Goal: Entertainment & Leisure: Consume media (video, audio)

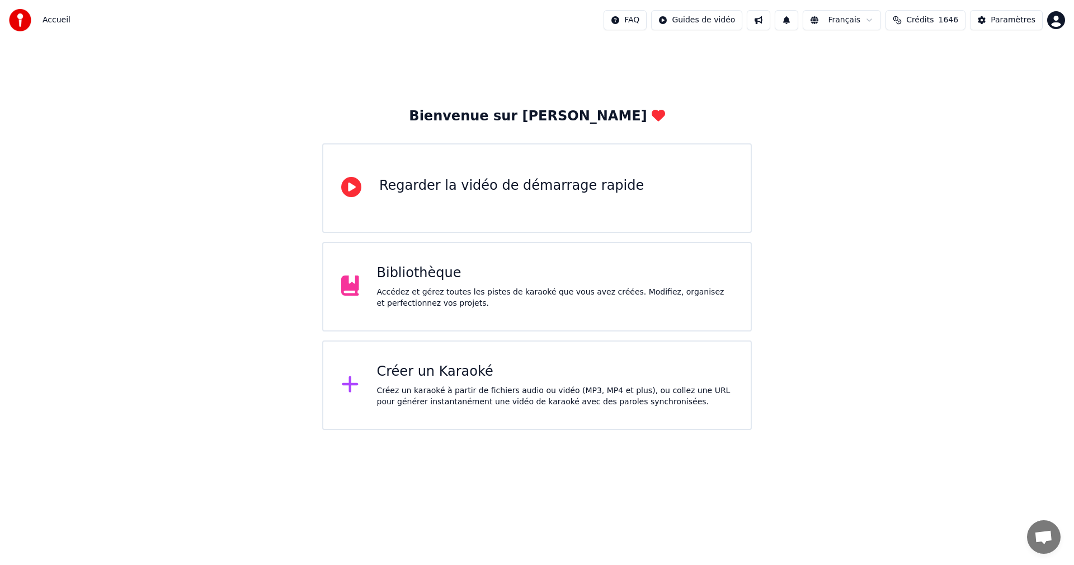
click at [434, 305] on div "Accédez et gérez toutes les pistes de karaoké que vous avez créées. Modifiez, o…" at bounding box center [555, 297] width 356 height 22
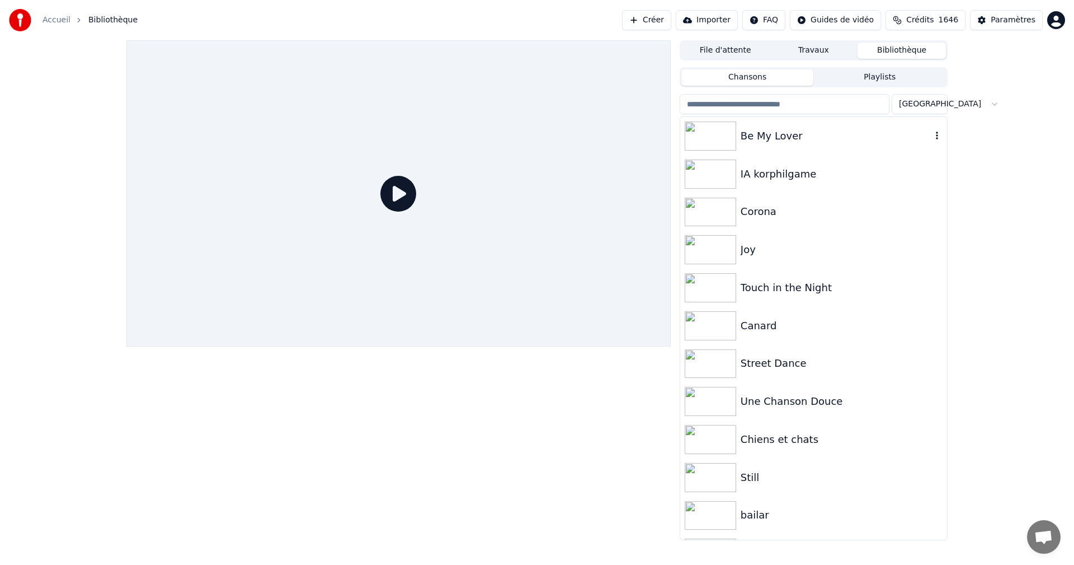
click at [766, 142] on div "Be My Lover" at bounding box center [836, 136] width 191 height 16
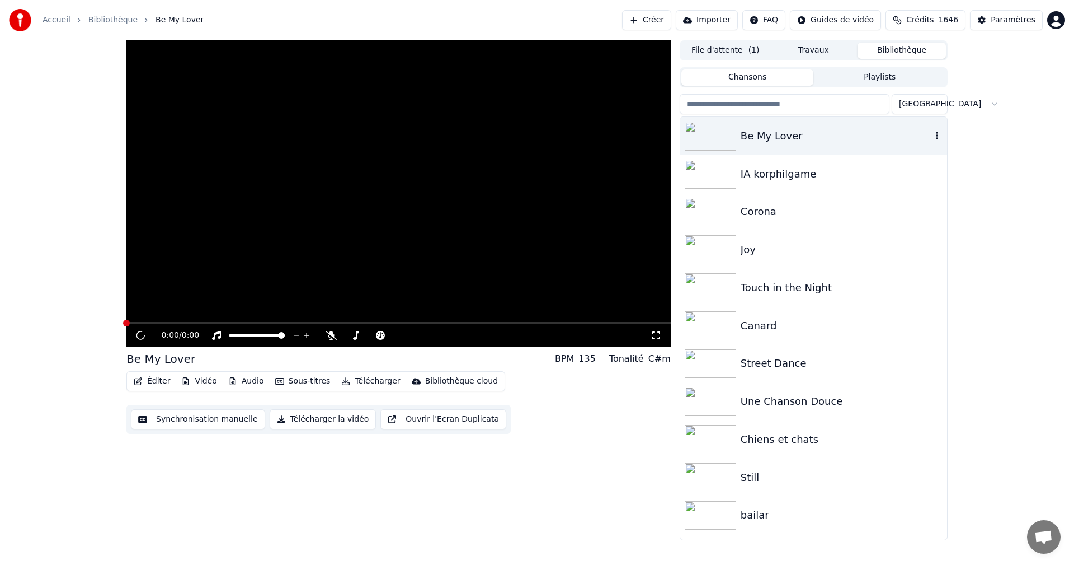
click at [766, 142] on div "Be My Lover" at bounding box center [836, 136] width 191 height 16
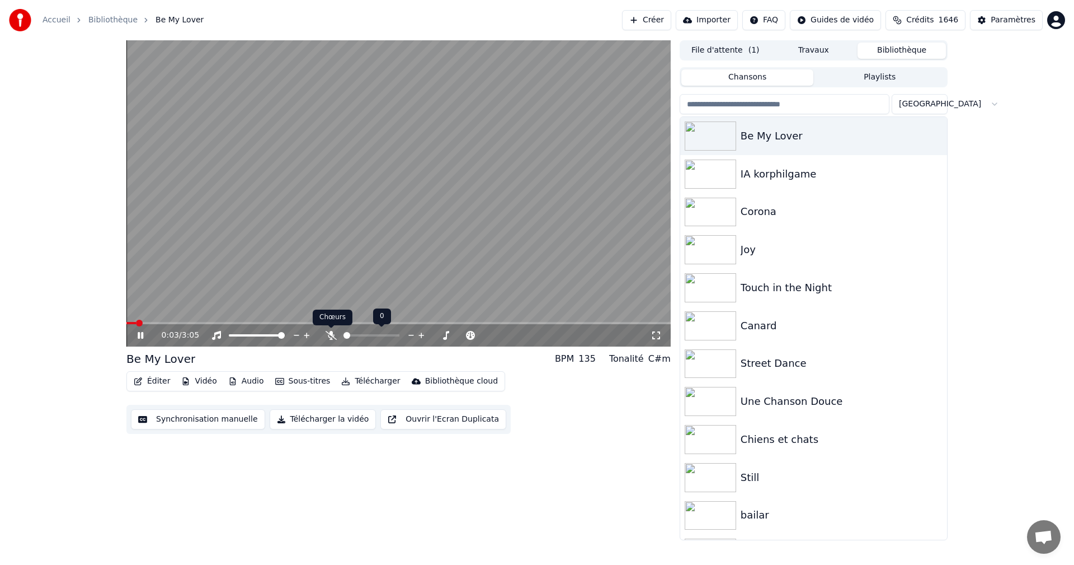
click at [331, 331] on icon at bounding box center [331, 335] width 11 height 9
click at [129, 322] on span at bounding box center [127, 323] width 3 height 2
click at [126, 322] on span at bounding box center [126, 323] width 0 height 2
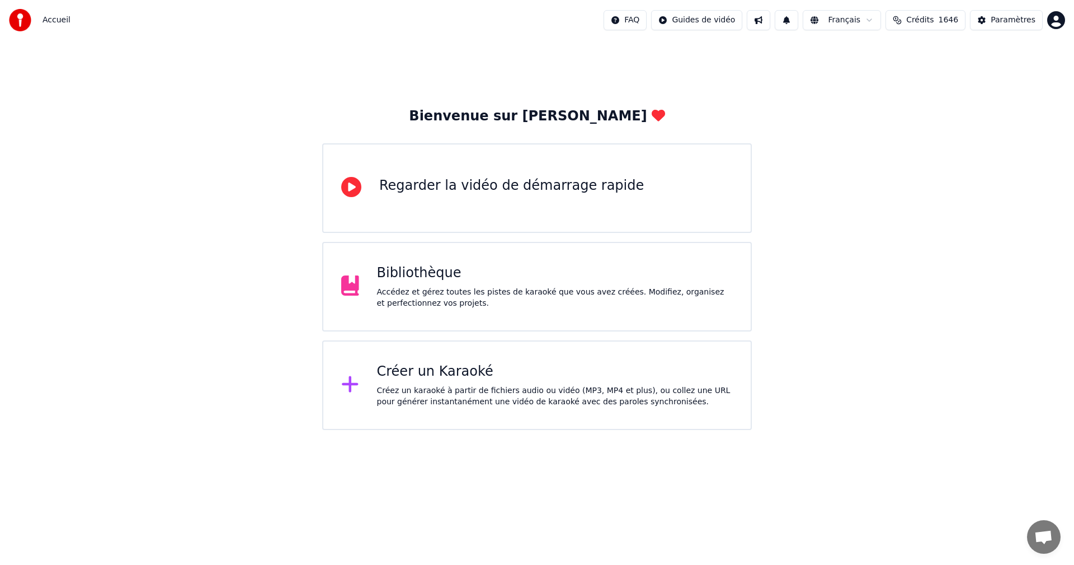
click at [417, 277] on div "Bibliothèque" at bounding box center [555, 273] width 356 height 18
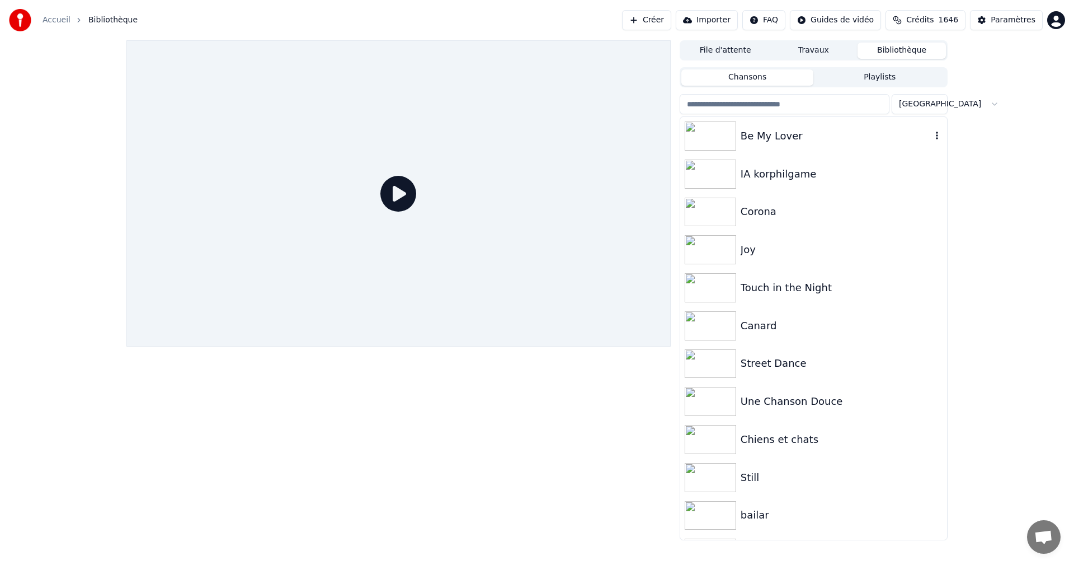
click at [771, 132] on div "Be My Lover" at bounding box center [836, 136] width 191 height 16
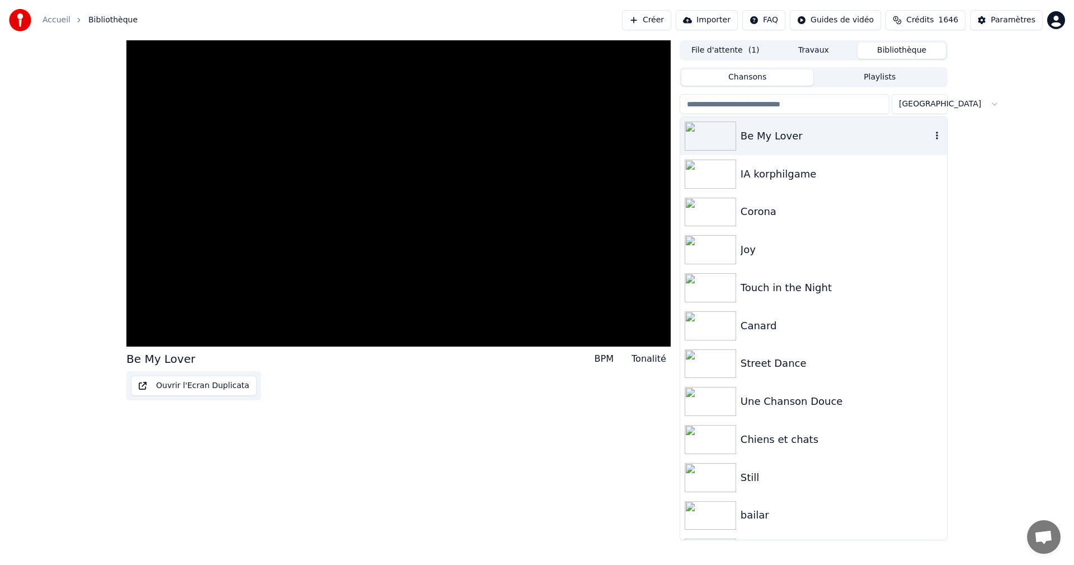
click at [771, 132] on div "Be My Lover" at bounding box center [836, 136] width 191 height 16
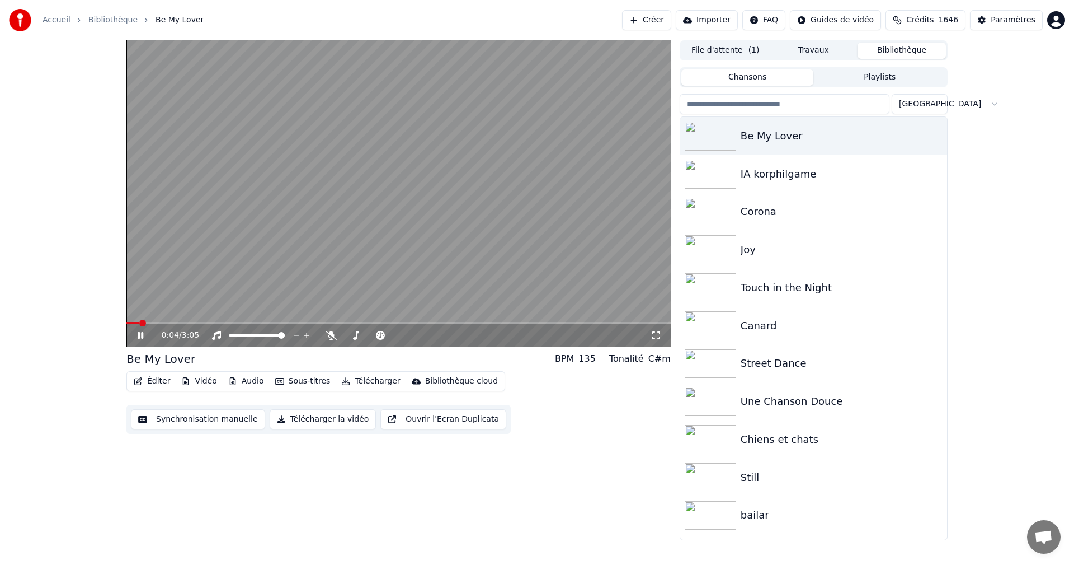
click at [128, 321] on video at bounding box center [398, 193] width 544 height 306
click at [333, 332] on div at bounding box center [376, 335] width 101 height 11
click at [330, 333] on icon at bounding box center [331, 335] width 11 height 9
click at [129, 323] on span at bounding box center [127, 323] width 3 height 2
click at [129, 323] on span at bounding box center [132, 323] width 7 height 7
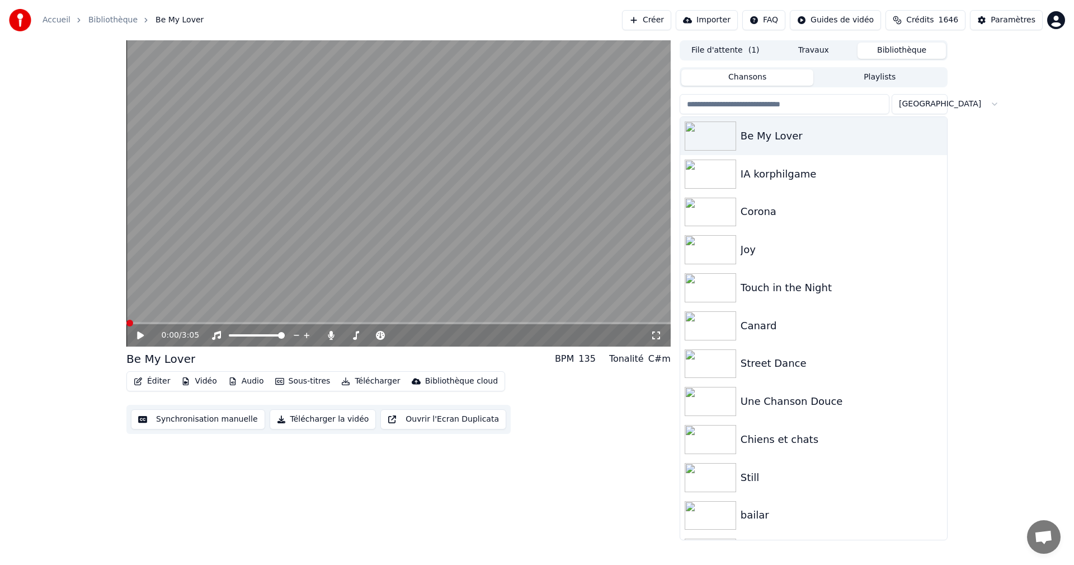
click at [126, 321] on span at bounding box center [129, 323] width 7 height 7
click at [140, 335] on icon at bounding box center [140, 335] width 7 height 8
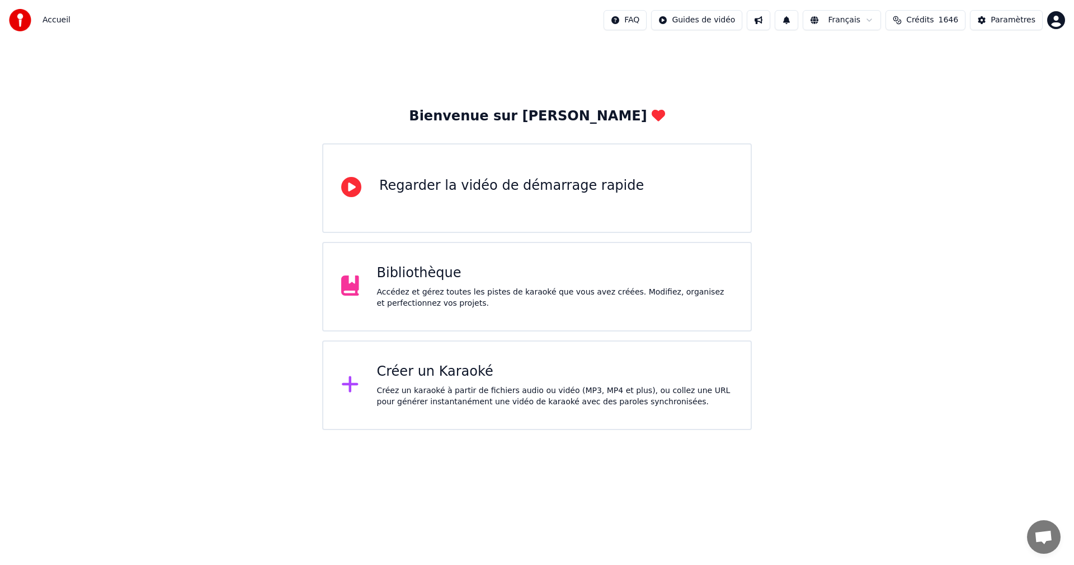
click at [365, 375] on div at bounding box center [354, 385] width 27 height 22
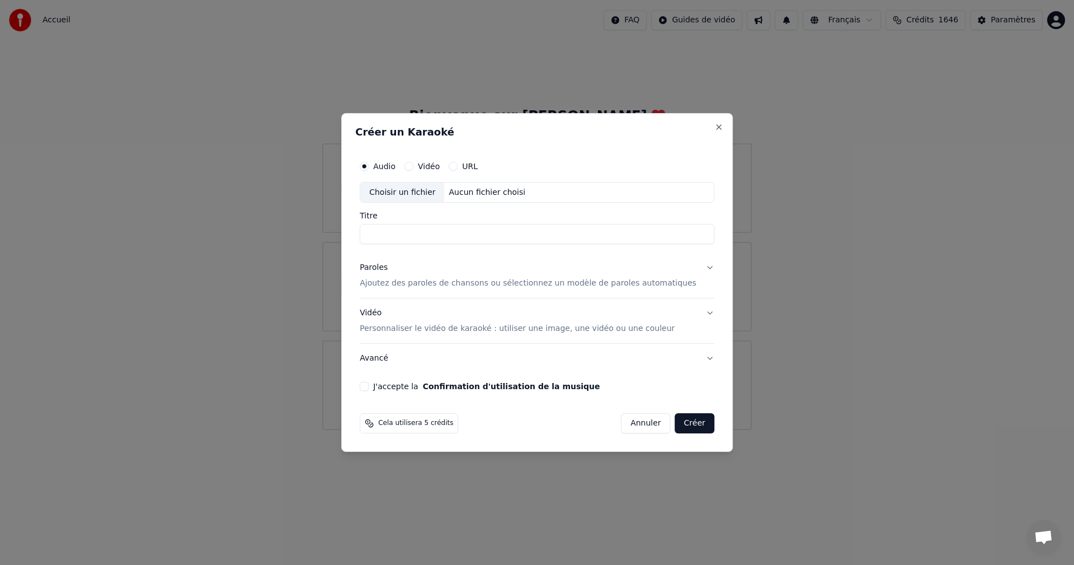
click at [528, 234] on input "Titre" at bounding box center [537, 234] width 355 height 20
click at [414, 163] on button "Vidéo" at bounding box center [409, 166] width 9 height 9
click at [434, 195] on div "Choisir un fichier" at bounding box center [402, 192] width 84 height 20
click at [535, 231] on input "Titre" at bounding box center [537, 234] width 355 height 20
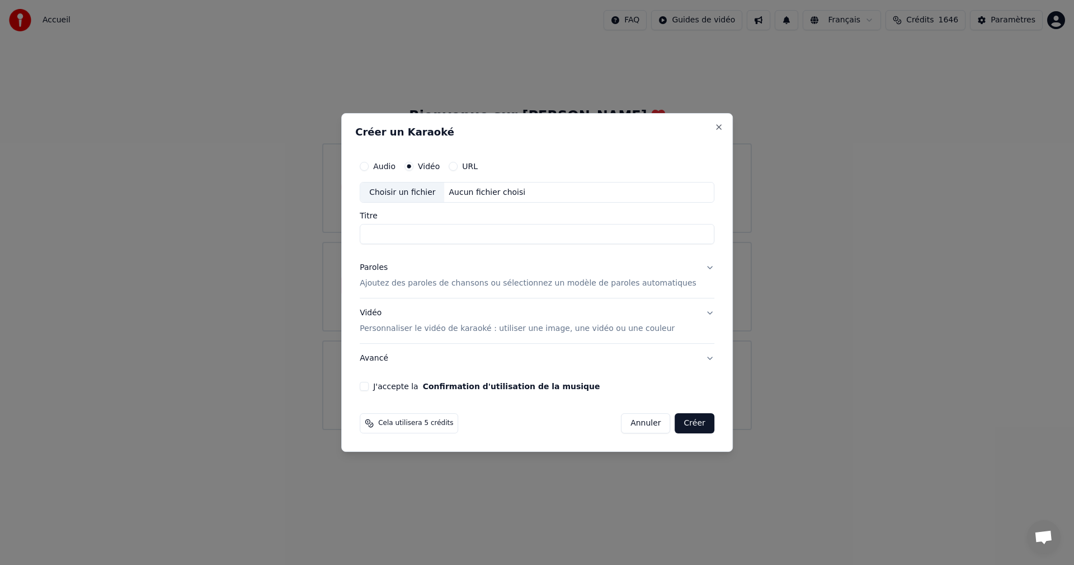
click at [527, 279] on p "Ajoutez des paroles de chansons ou sélectionnez un modèle de paroles automatiqu…" at bounding box center [528, 283] width 337 height 11
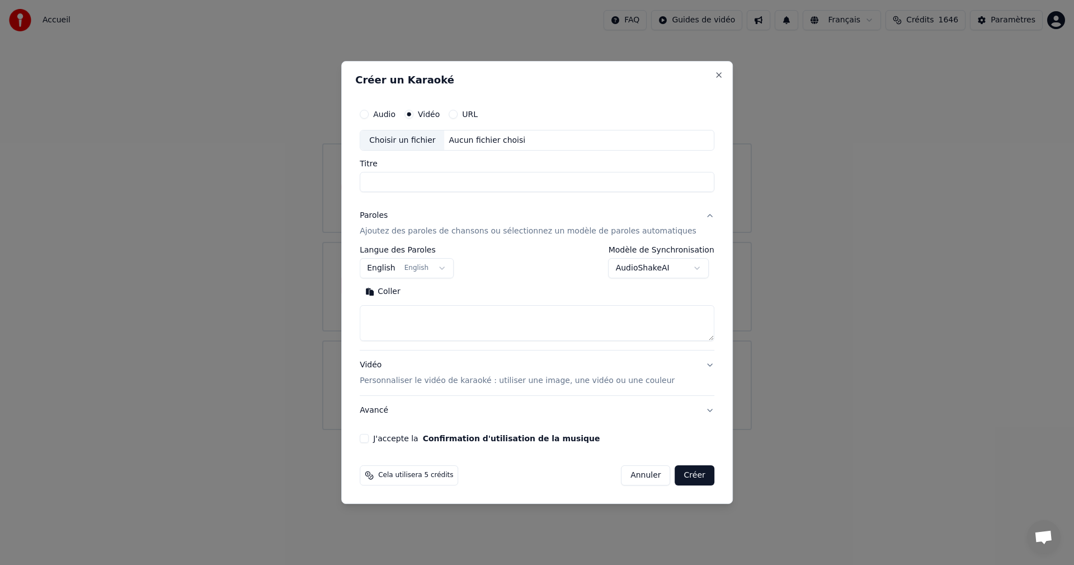
click at [424, 374] on div "Vidéo Personnaliser le vidéo de karaoké : utiliser une image, une vidéo ou une …" at bounding box center [517, 373] width 315 height 27
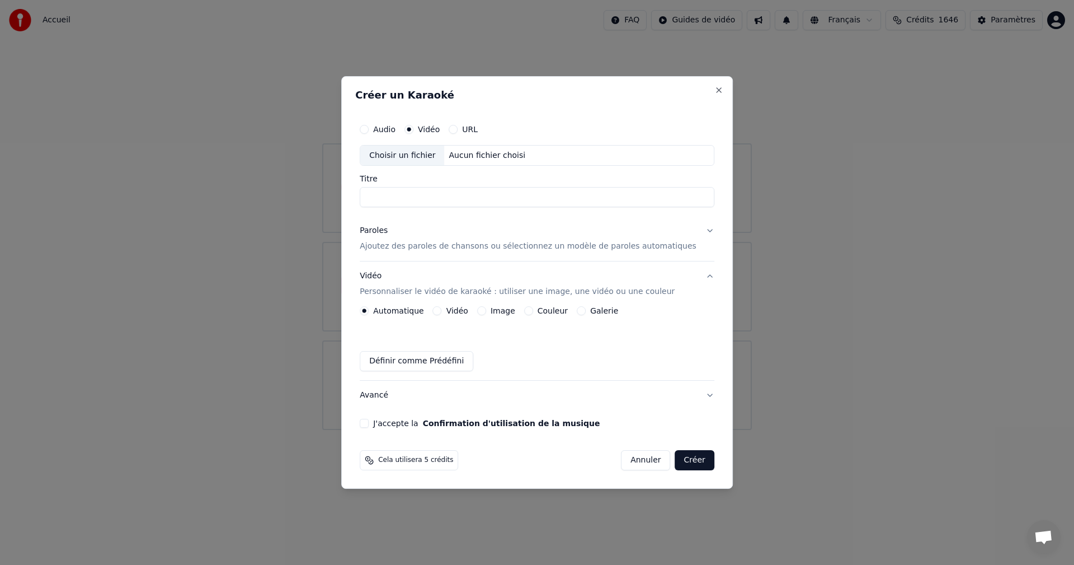
click at [442, 312] on button "Vidéo" at bounding box center [437, 310] width 9 height 9
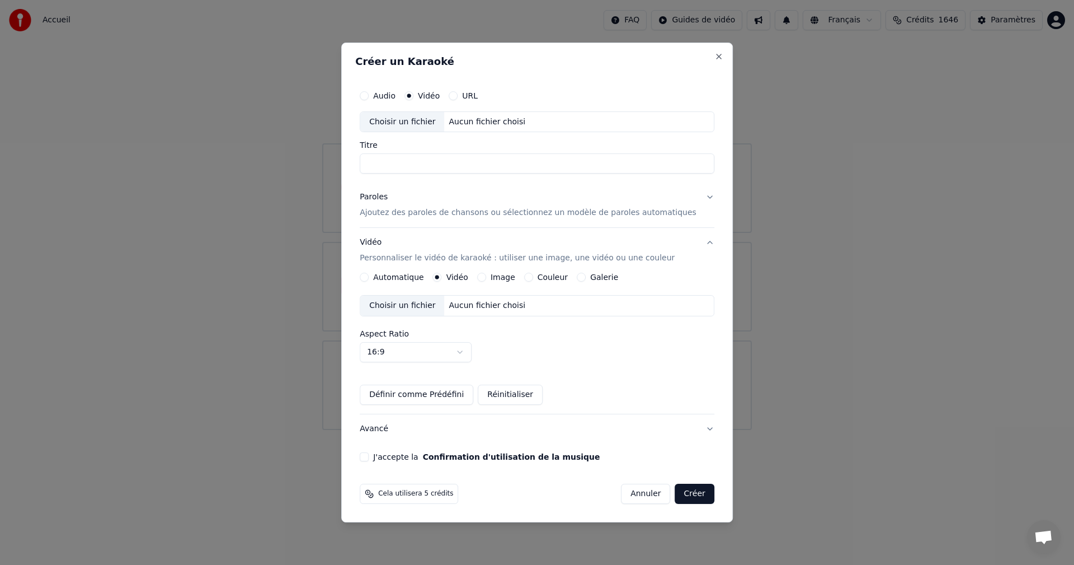
click at [509, 118] on div "Aucun fichier choisi" at bounding box center [488, 121] width 86 height 11
click at [715, 55] on button "Close" at bounding box center [719, 56] width 9 height 9
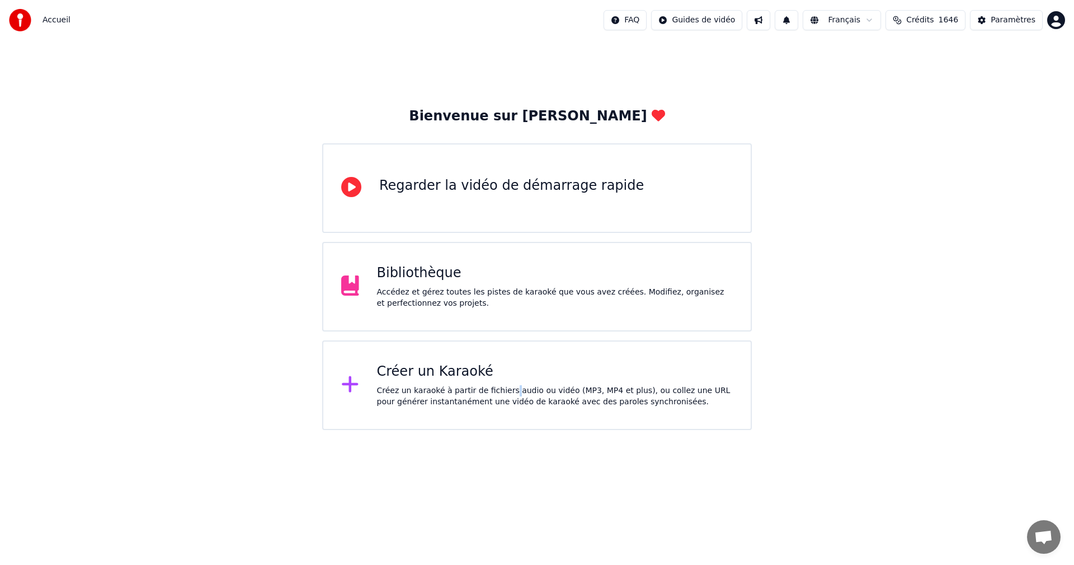
click at [503, 390] on div "Créez un karaoké à partir de fichiers audio ou vidéo (MP3, MP4 et plus), ou col…" at bounding box center [555, 396] width 356 height 22
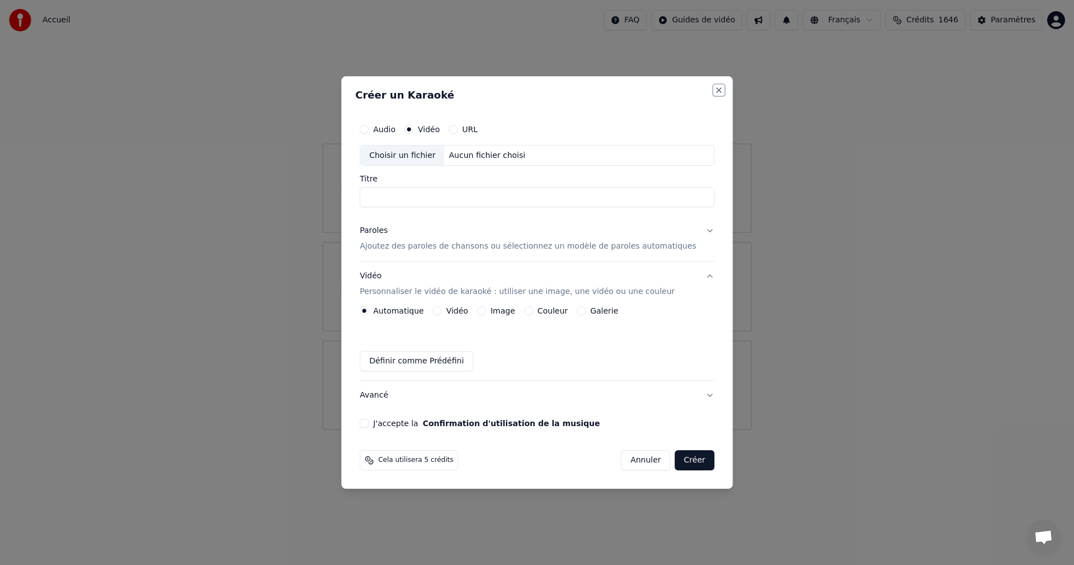
click at [715, 89] on button "Close" at bounding box center [719, 90] width 9 height 9
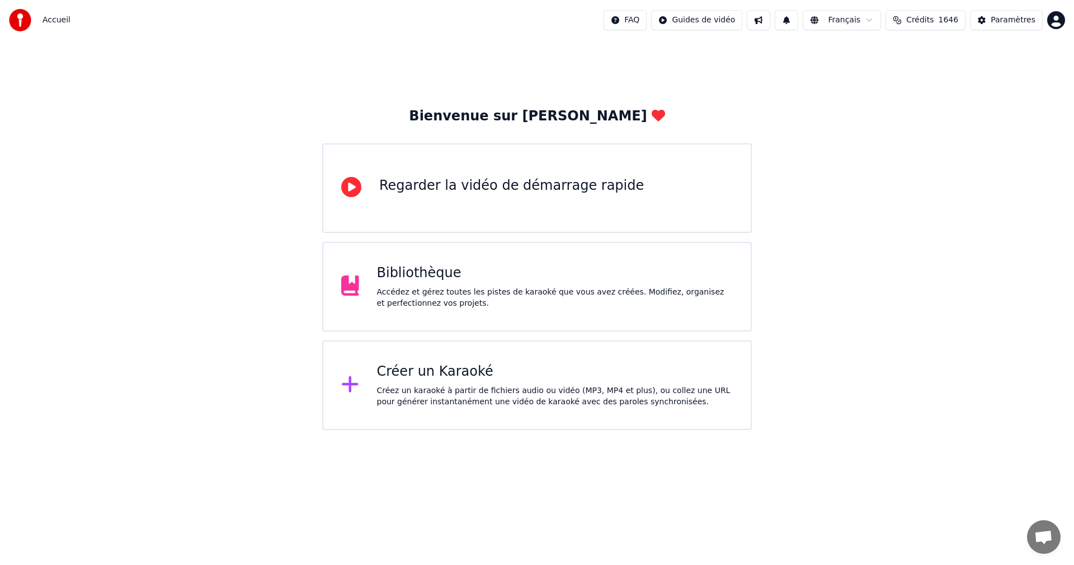
click at [448, 321] on div "Bibliothèque Accédez et gérez toutes les pistes de karaoké que vous avez créées…" at bounding box center [537, 287] width 430 height 90
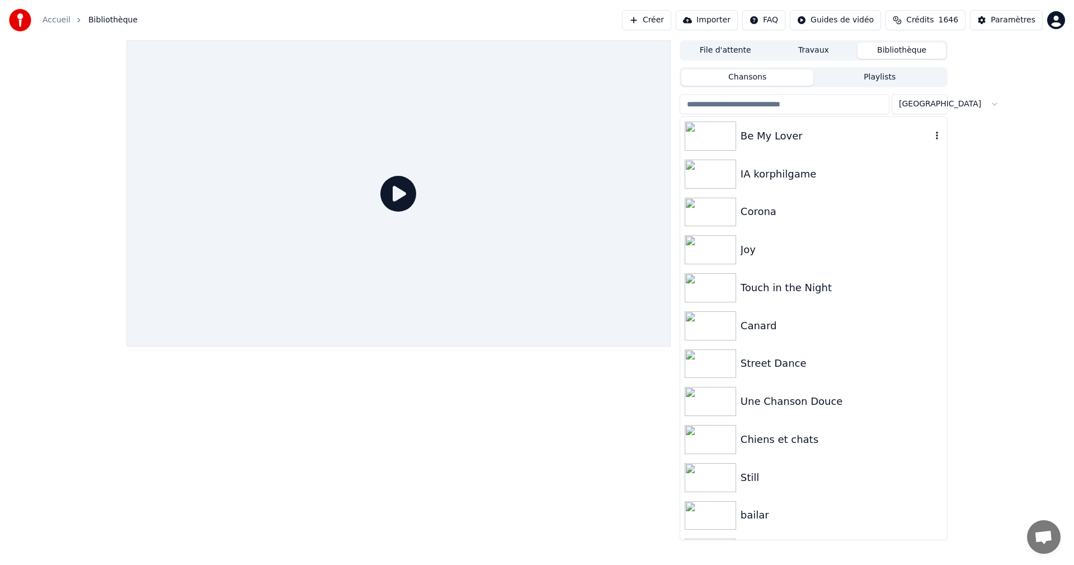
click at [753, 132] on div "Be My Lover" at bounding box center [836, 136] width 191 height 16
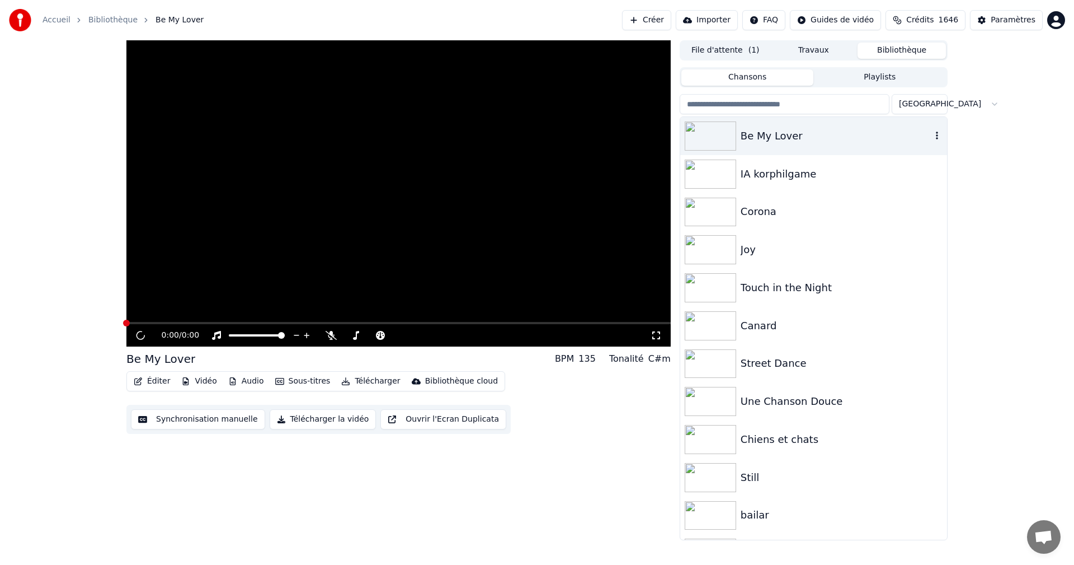
click at [753, 132] on div "Be My Lover" at bounding box center [836, 136] width 191 height 16
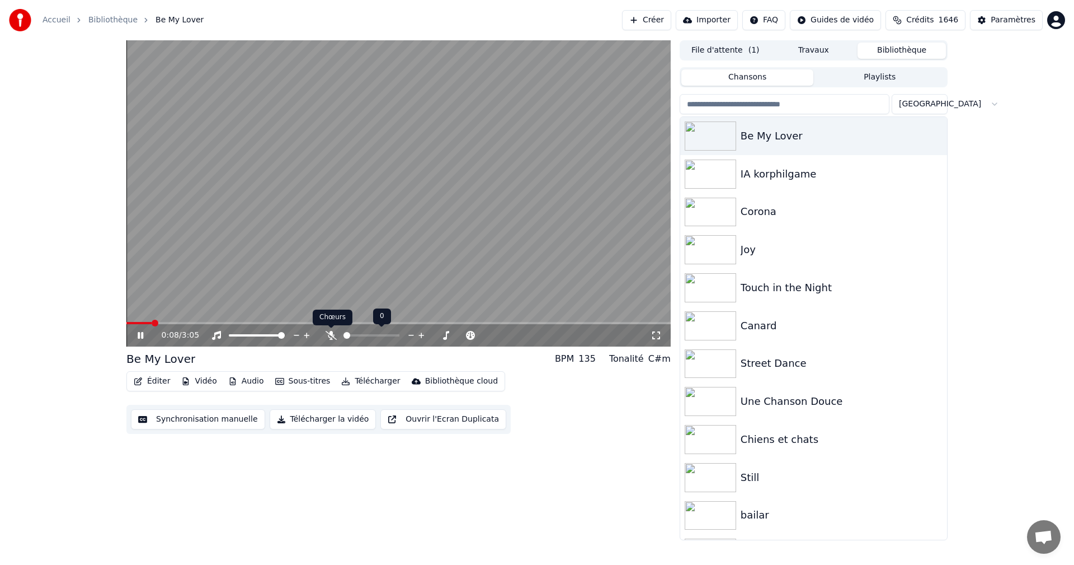
click at [333, 333] on icon at bounding box center [331, 335] width 11 height 9
click at [227, 333] on div at bounding box center [267, 335] width 90 height 11
click at [229, 335] on span at bounding box center [229, 335] width 0 height 2
click at [214, 336] on icon at bounding box center [216, 335] width 11 height 9
click at [130, 322] on span at bounding box center [149, 323] width 46 height 2
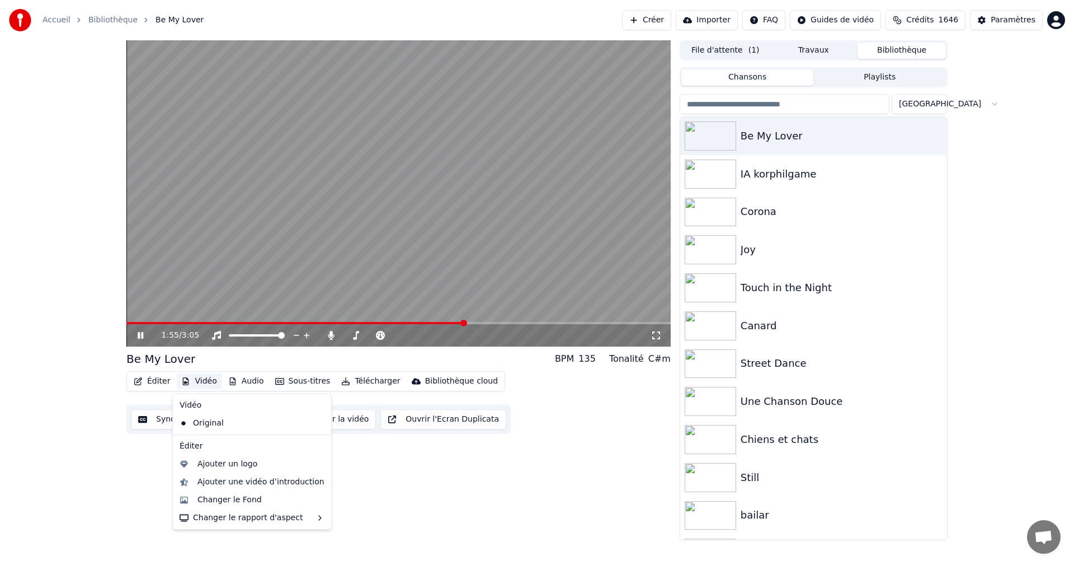
click at [200, 382] on button "Vidéo" at bounding box center [199, 381] width 44 height 16
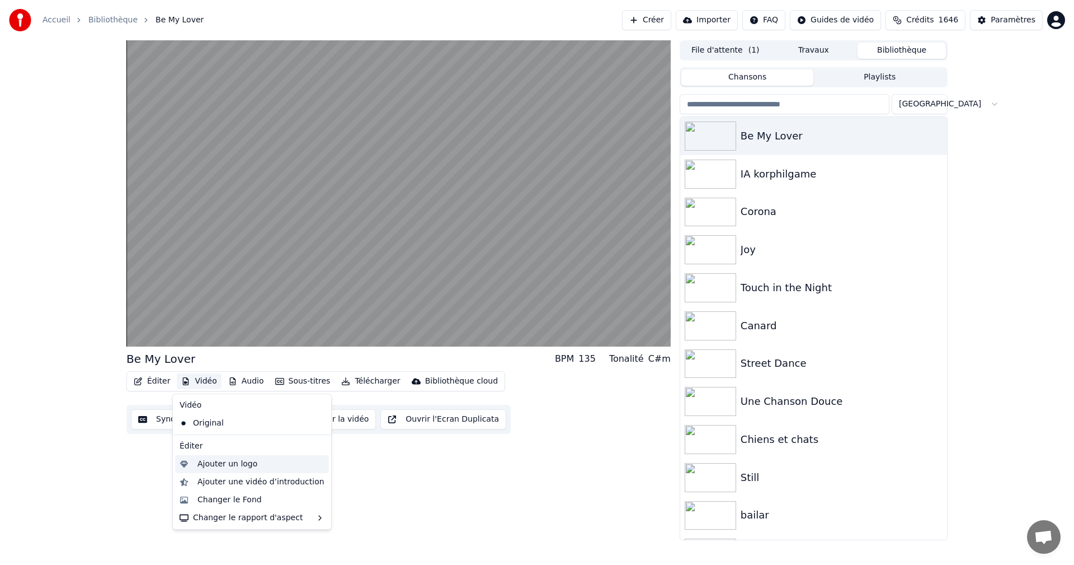
click at [247, 460] on div "Ajouter un logo" at bounding box center [228, 463] width 60 height 11
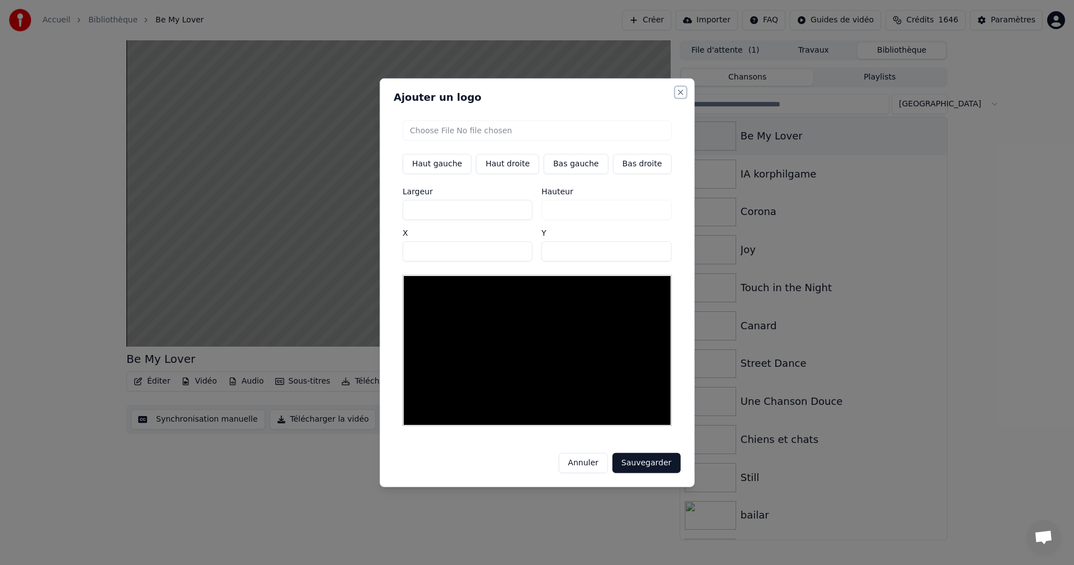
click at [676, 96] on button "Close" at bounding box center [680, 91] width 9 height 9
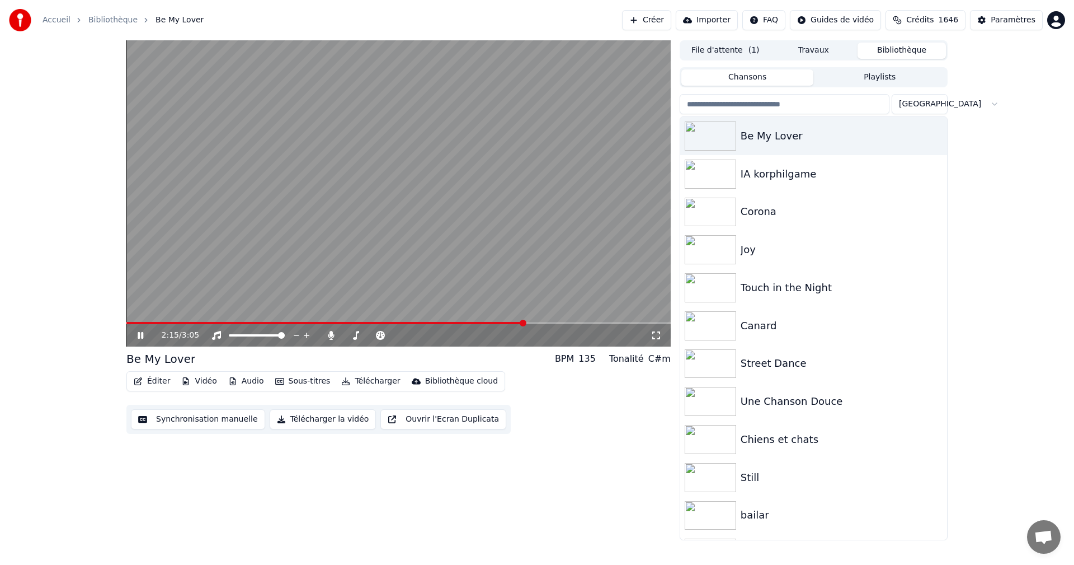
click at [194, 382] on button "Vidéo" at bounding box center [199, 381] width 44 height 16
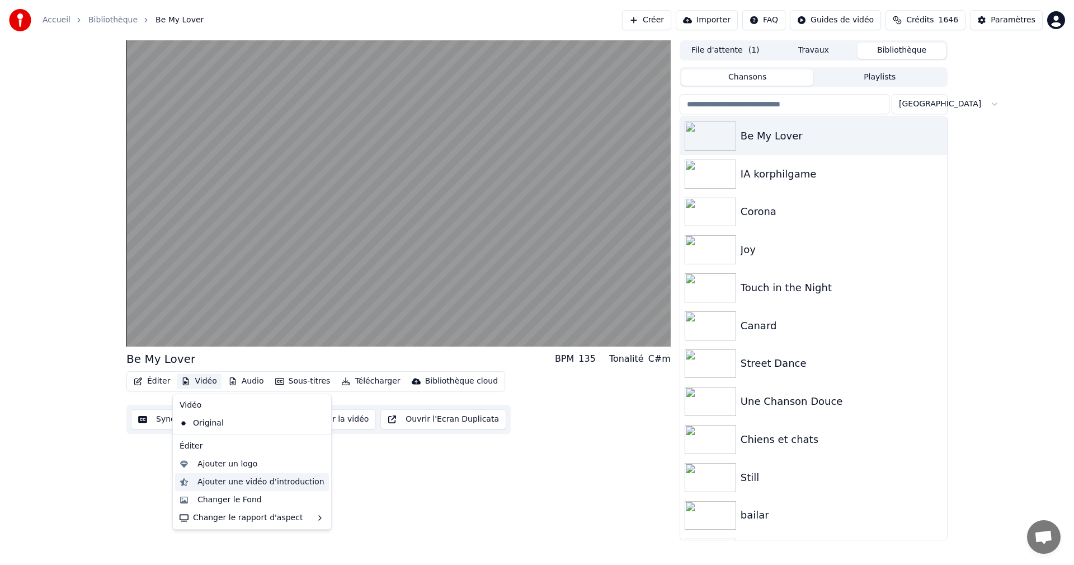
click at [282, 481] on div "Ajouter une vidéo d’introduction" at bounding box center [261, 481] width 127 height 11
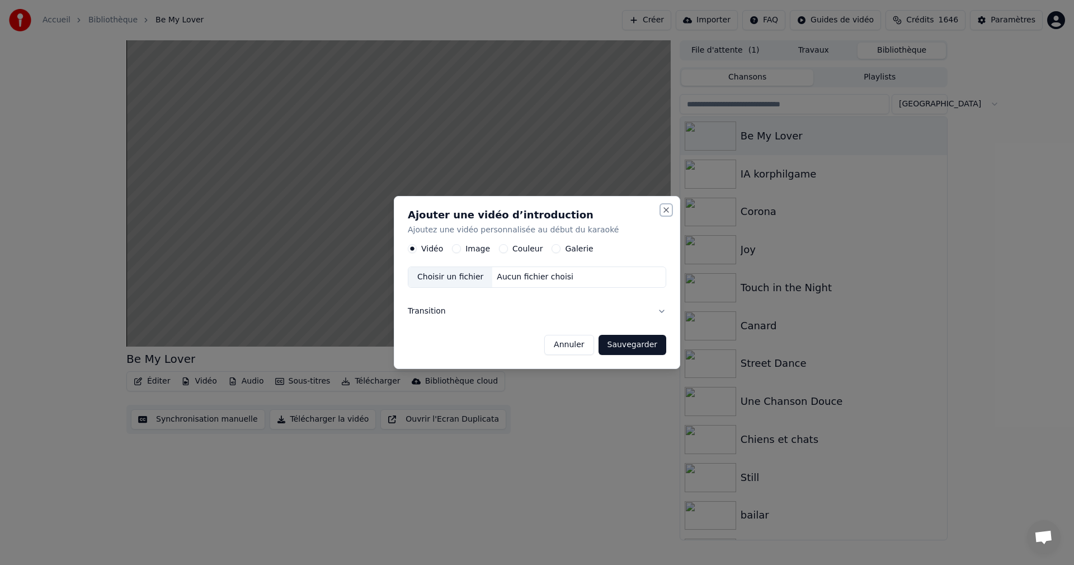
click at [664, 208] on button "Close" at bounding box center [666, 209] width 9 height 9
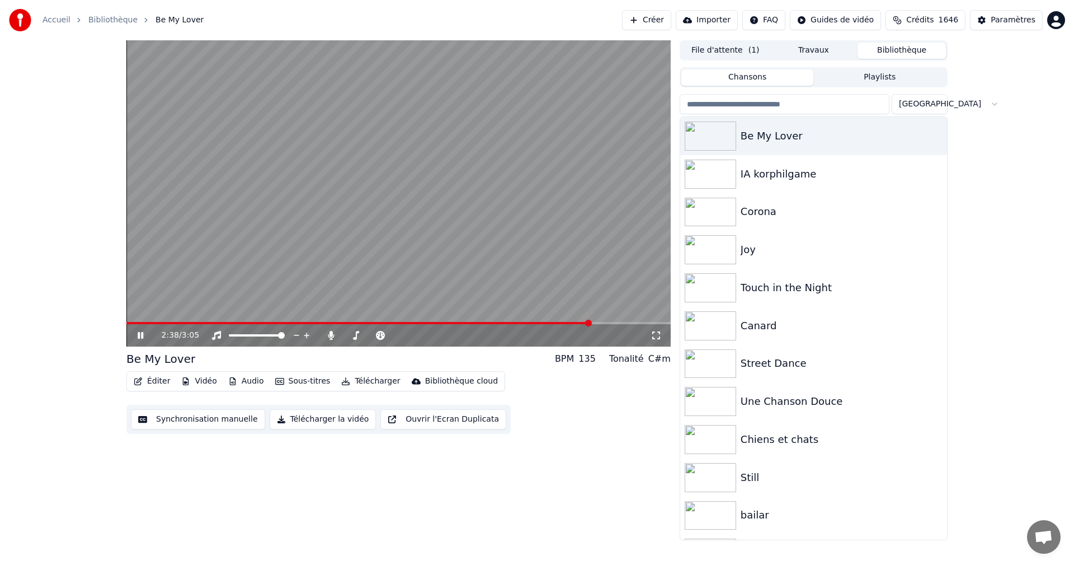
click at [244, 380] on button "Audio" at bounding box center [246, 381] width 45 height 16
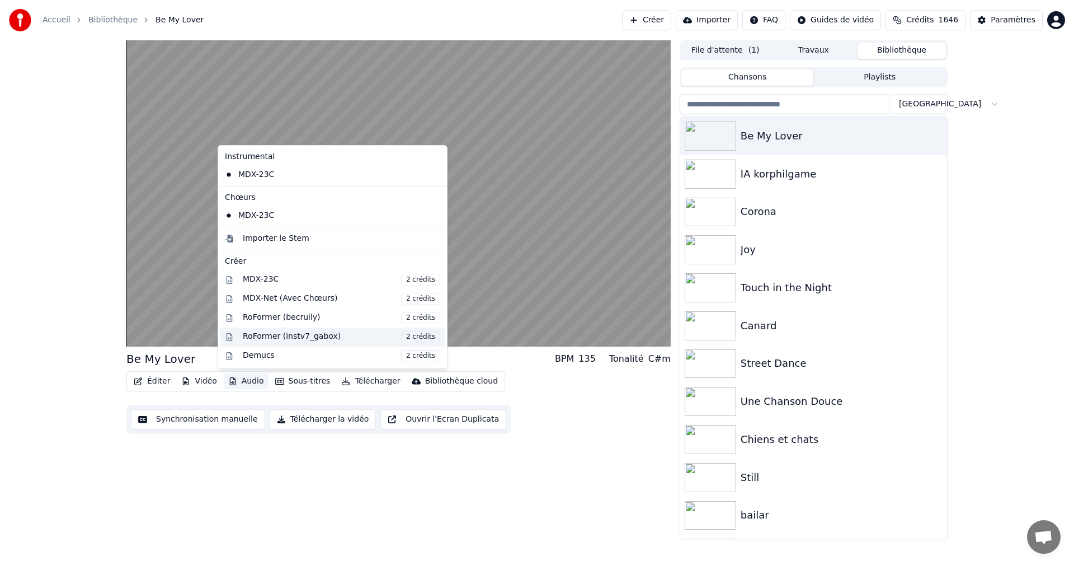
click at [325, 341] on div "RoFormer (instv7_gabox) 2 crédits" at bounding box center [342, 337] width 198 height 12
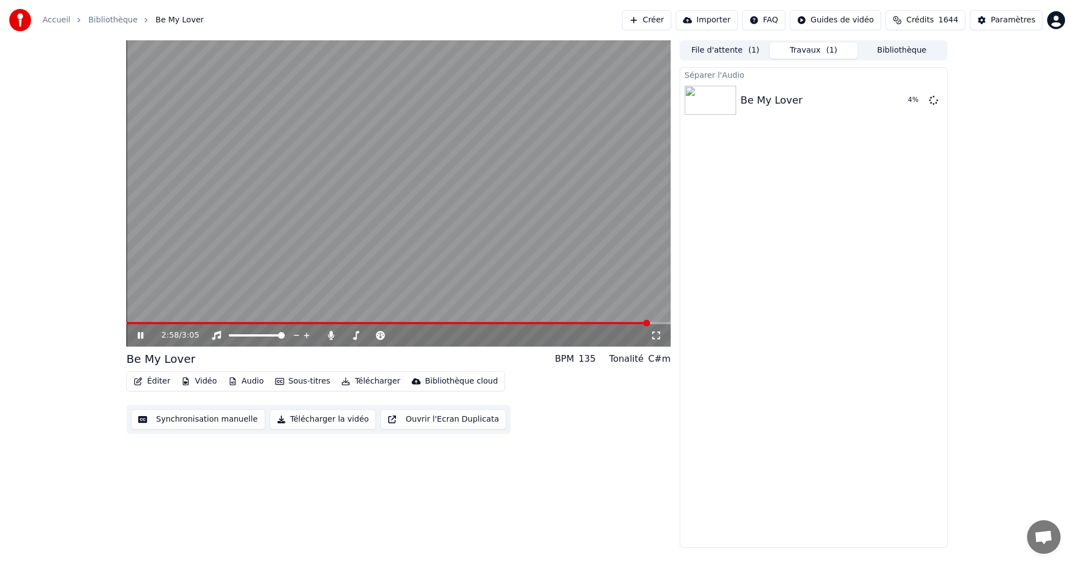
click at [247, 325] on div "2:58 / 3:05" at bounding box center [398, 335] width 544 height 22
click at [246, 321] on video at bounding box center [398, 193] width 544 height 306
click at [134, 321] on video at bounding box center [398, 193] width 544 height 306
click at [138, 322] on span at bounding box center [132, 323] width 12 height 2
click at [205, 380] on button "Vidéo" at bounding box center [199, 381] width 44 height 16
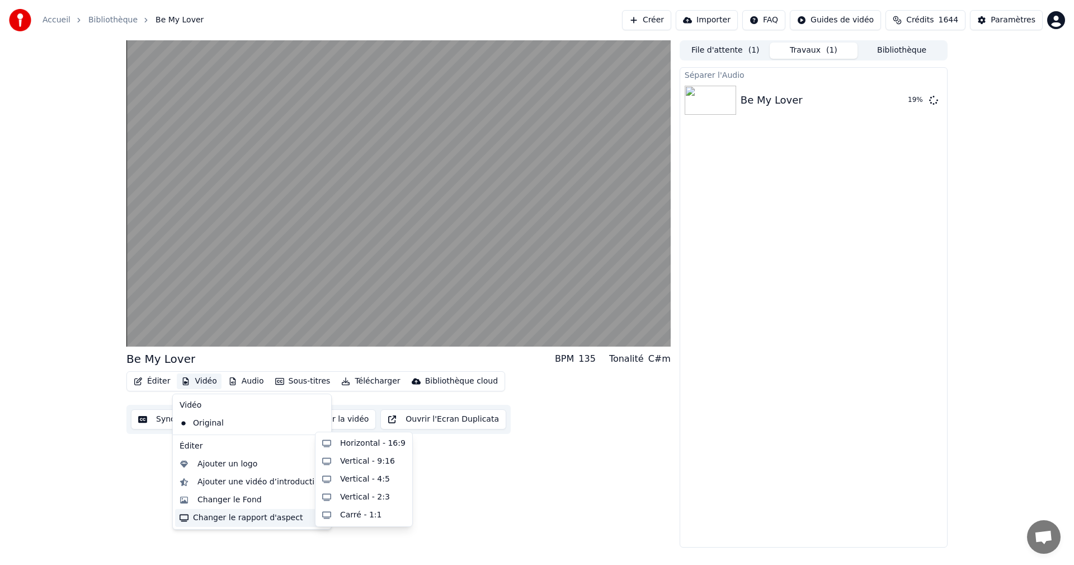
click at [236, 522] on div "Changer le rapport d'aspect" at bounding box center [252, 518] width 154 height 18
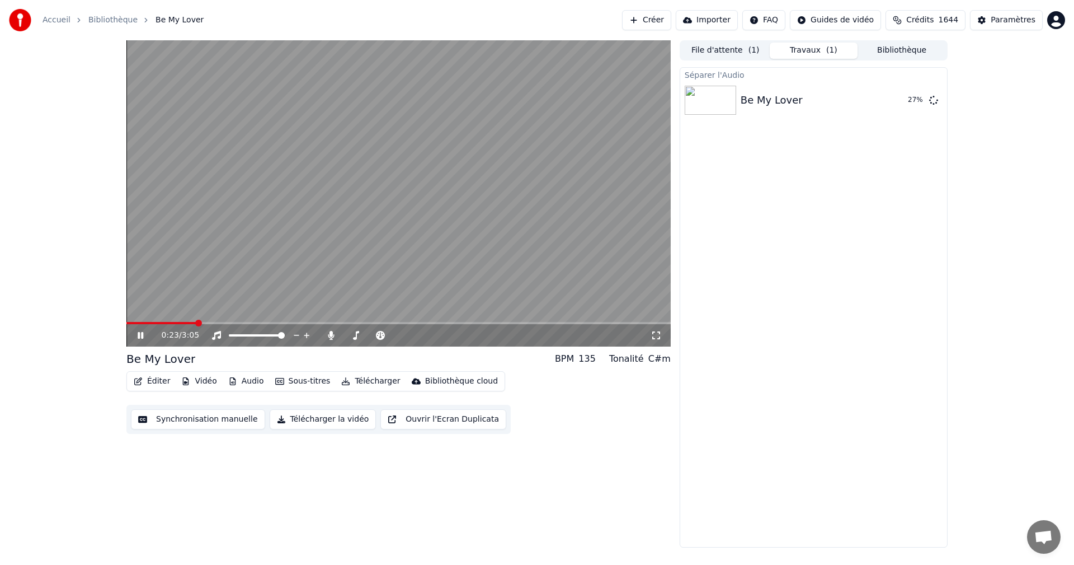
click at [574, 153] on video at bounding box center [398, 193] width 544 height 306
click at [566, 159] on video at bounding box center [398, 193] width 544 height 306
click at [386, 172] on video at bounding box center [398, 193] width 544 height 306
click at [656, 334] on icon at bounding box center [656, 335] width 11 height 9
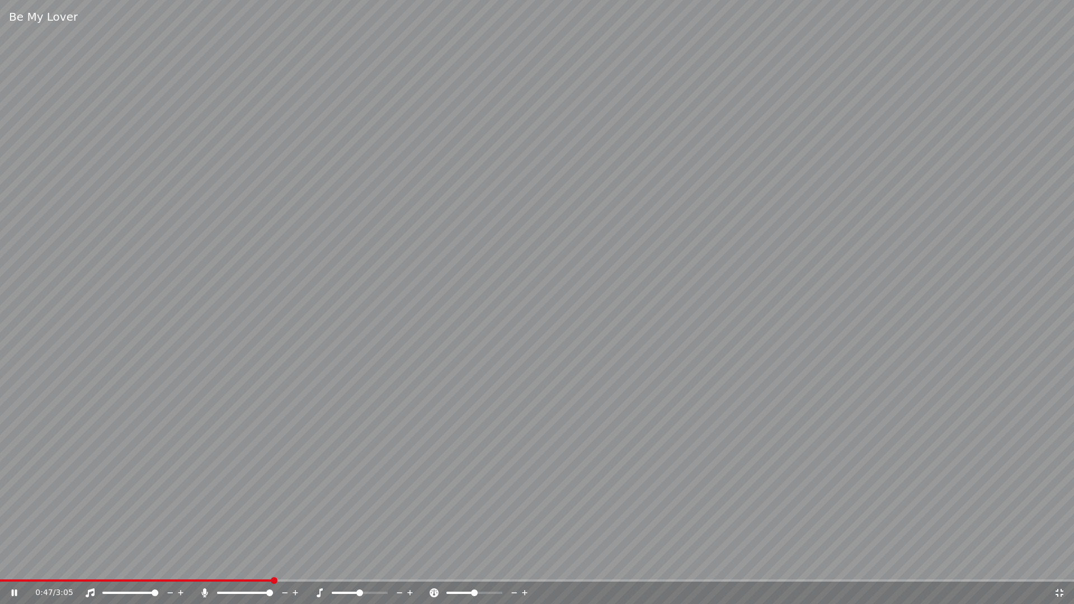
click at [1059, 564] on icon at bounding box center [1059, 593] width 11 height 9
